Goal: Information Seeking & Learning: Learn about a topic

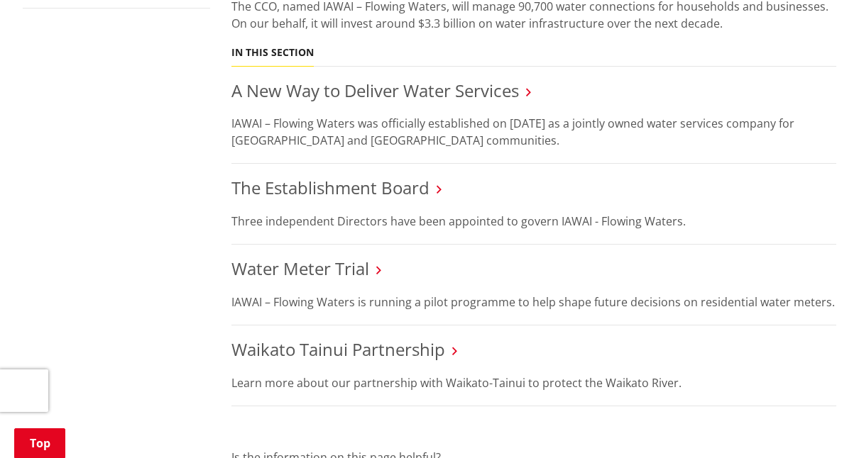
scroll to position [592, 0]
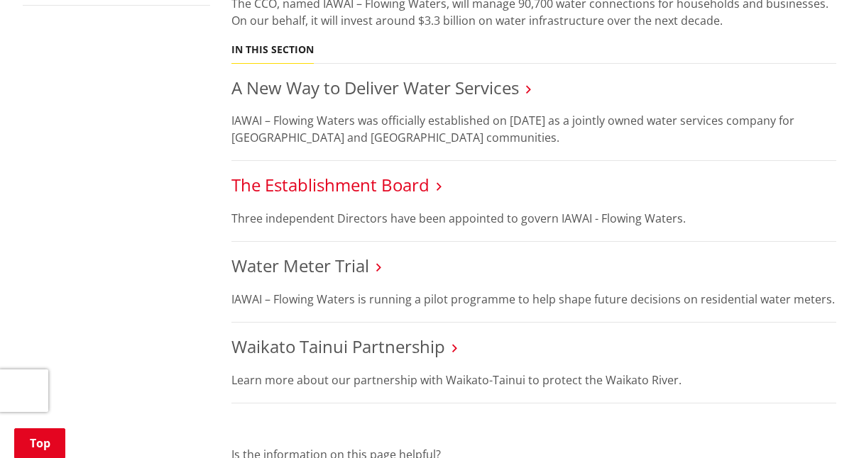
click at [429, 192] on link "The Establishment Board" at bounding box center [330, 184] width 198 height 23
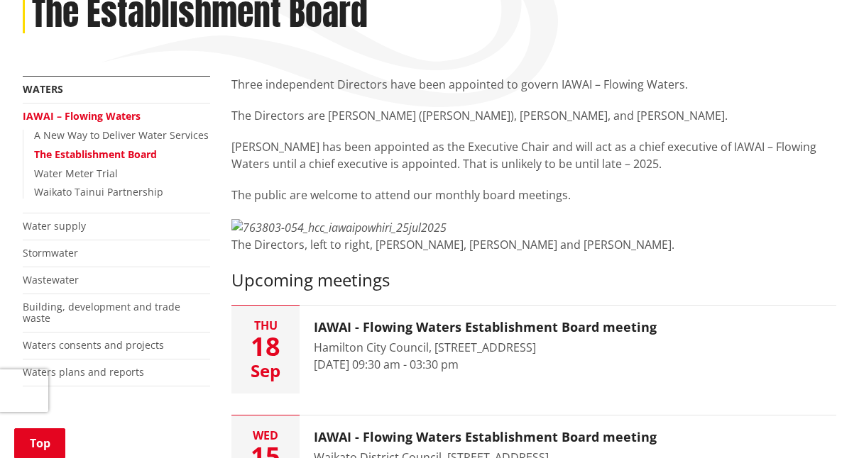
scroll to position [211, 0]
click at [77, 228] on link "Water supply" at bounding box center [54, 225] width 63 height 13
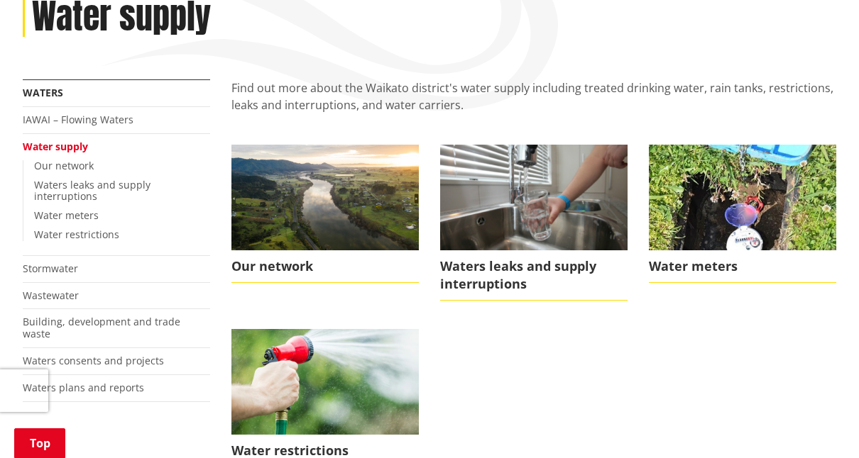
scroll to position [207, 0]
click at [97, 123] on link "IAWAI – Flowing Waters" at bounding box center [78, 119] width 111 height 13
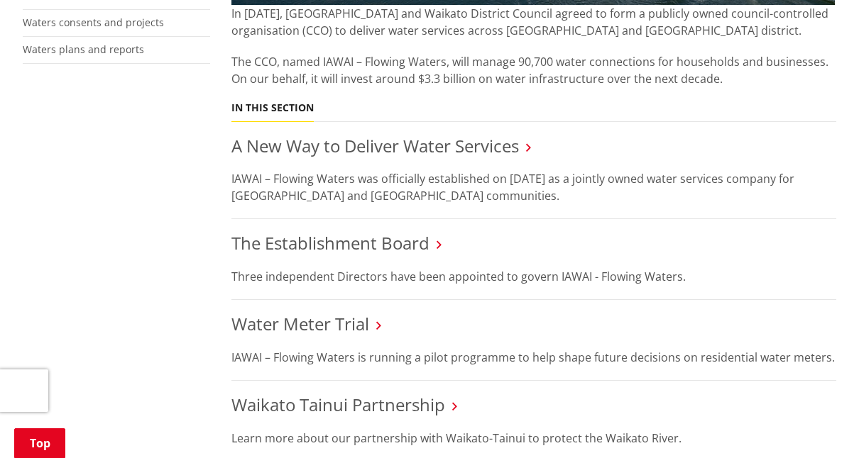
scroll to position [704, 0]
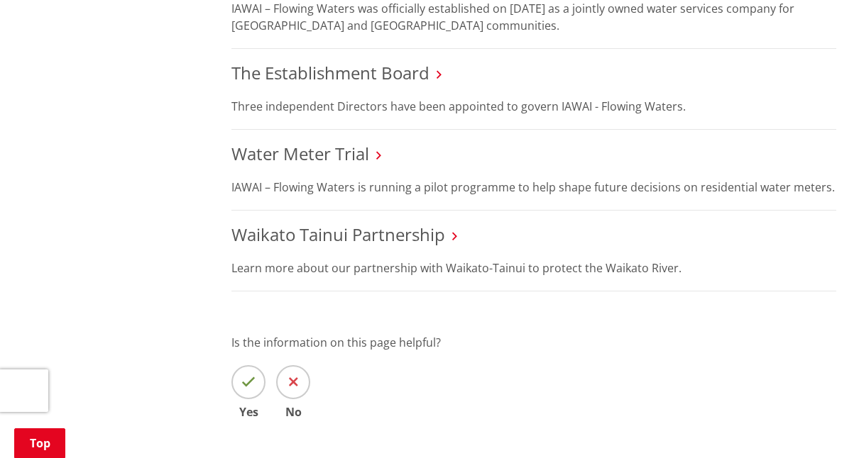
click at [755, 363] on div "Is the information on this page helpful? Yes No" at bounding box center [533, 376] width 605 height 84
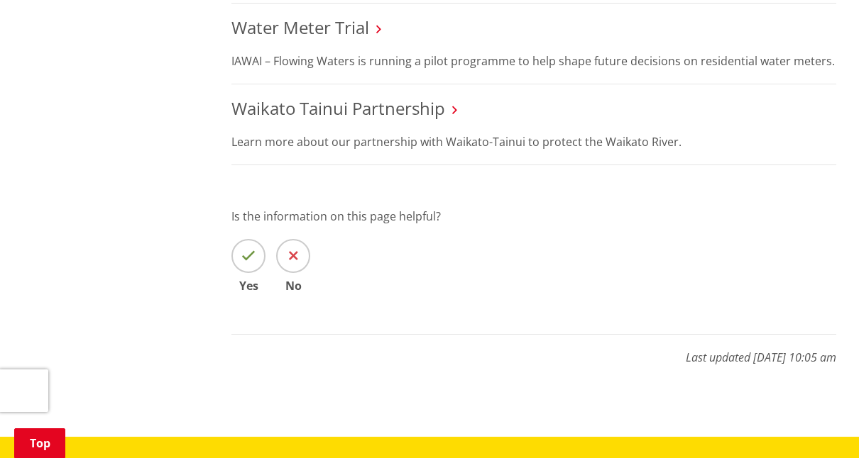
scroll to position [840, 0]
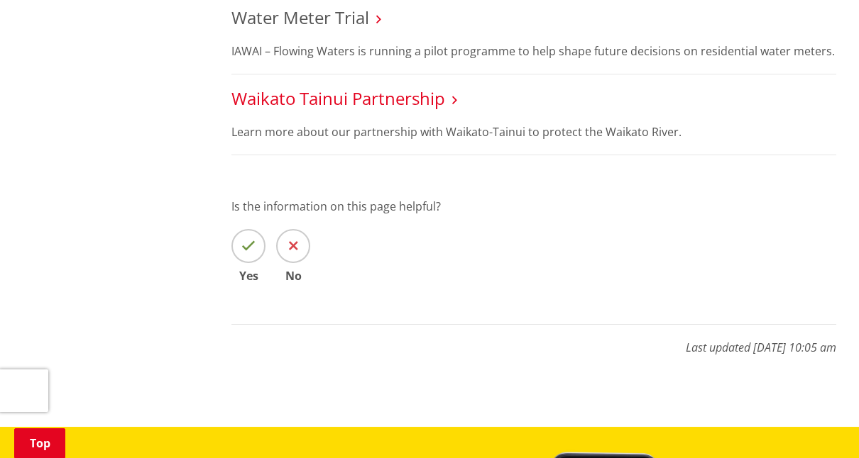
click at [439, 106] on link "Waikato Tainui Partnership" at bounding box center [338, 98] width 214 height 23
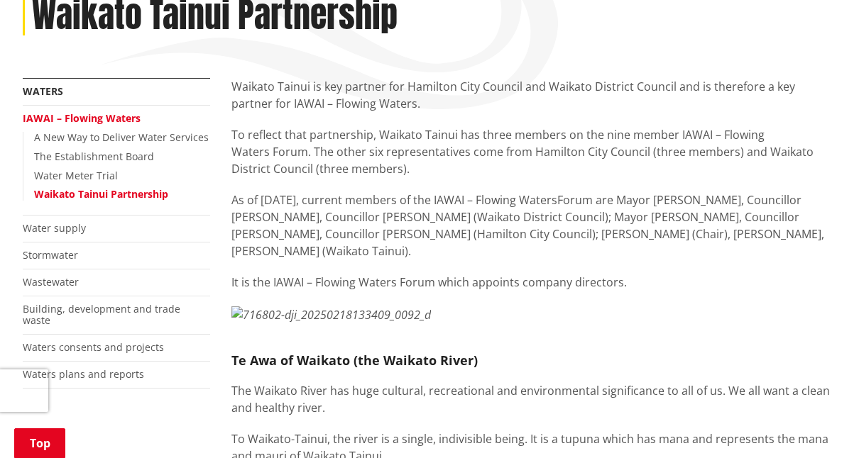
scroll to position [206, 0]
